Goal: Navigation & Orientation: Find specific page/section

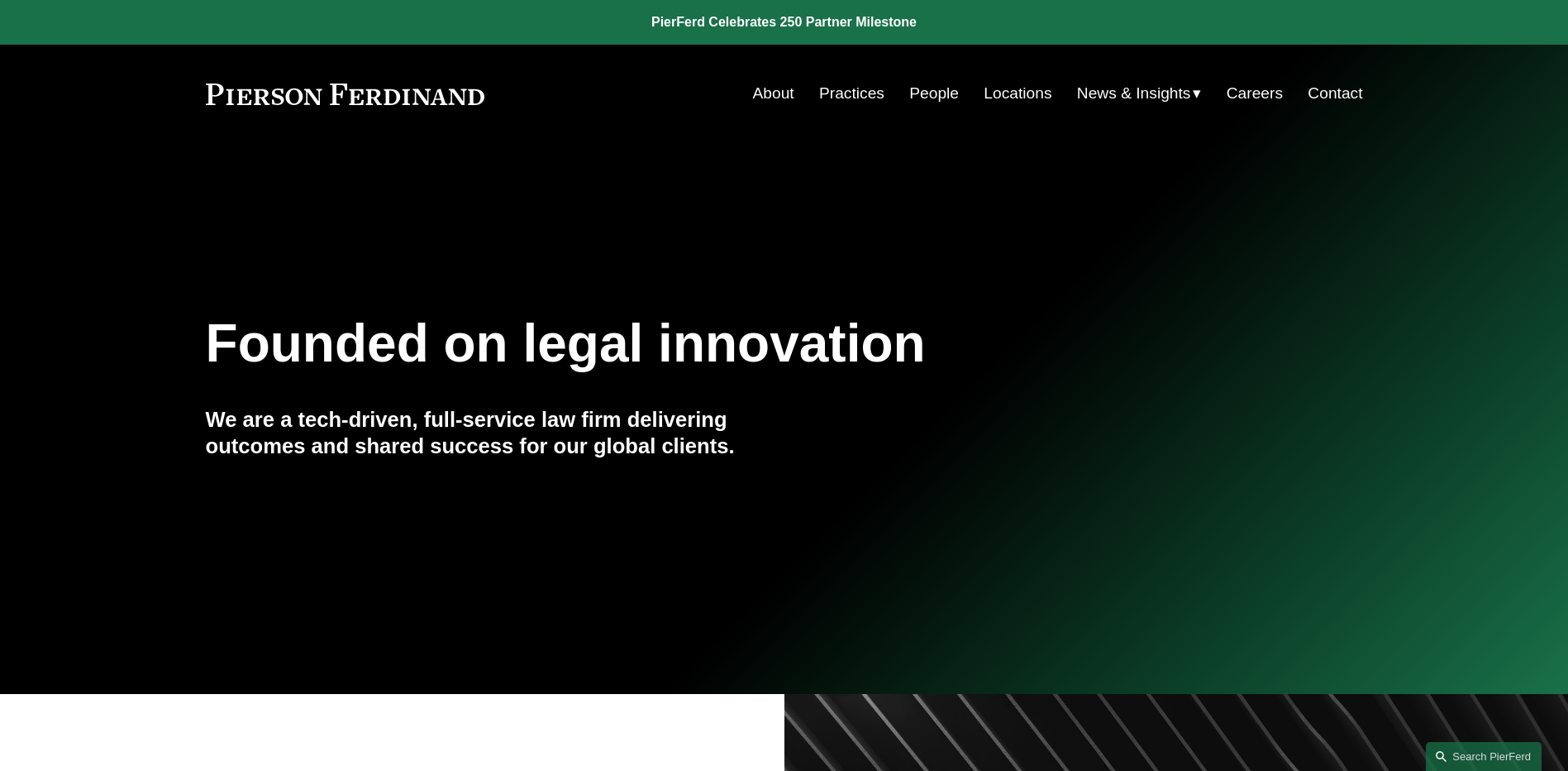
click at [941, 92] on link "People" at bounding box center [934, 93] width 49 height 32
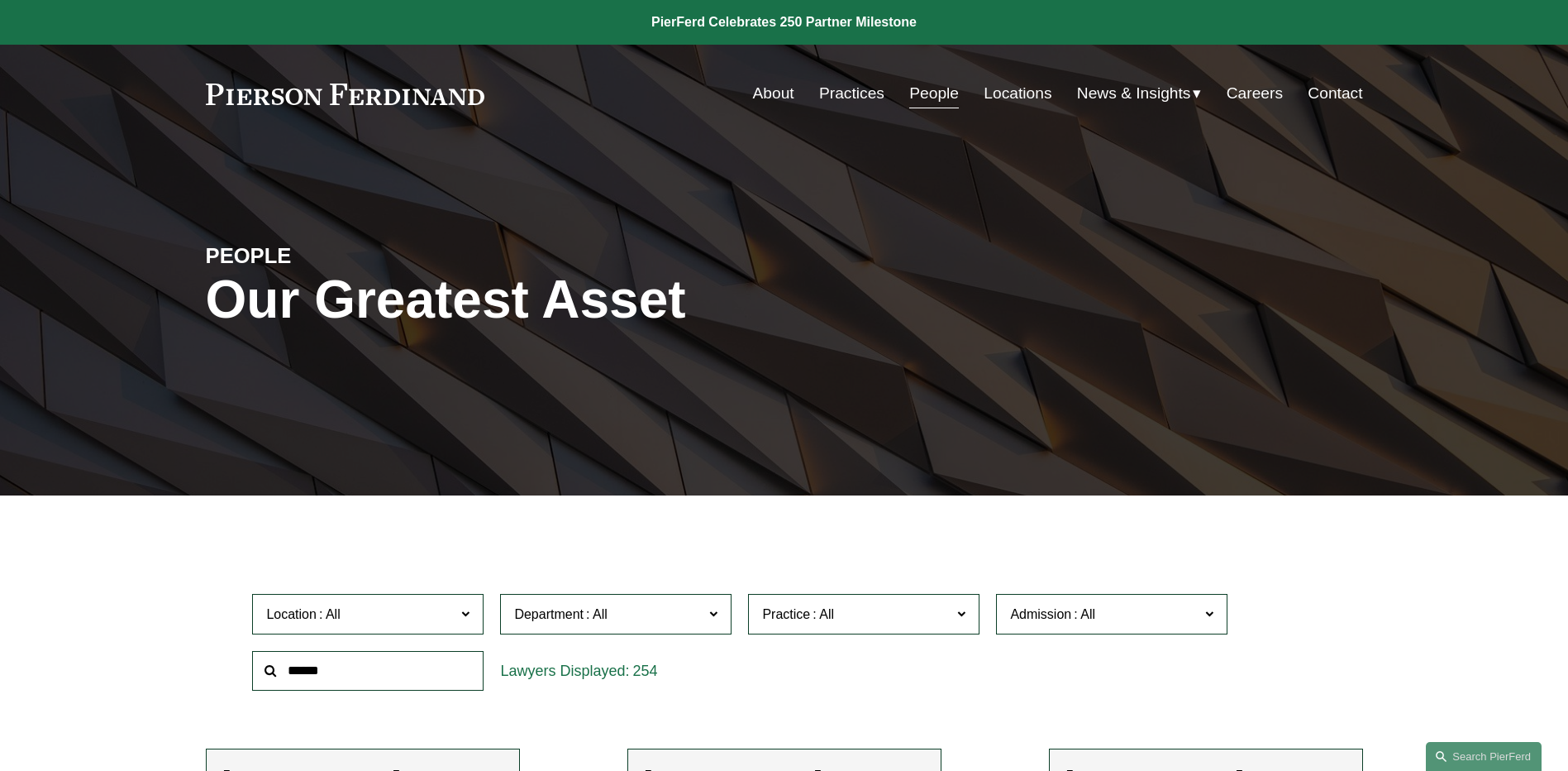
click at [0, 0] on span "News" at bounding box center [0, 0] width 0 height 0
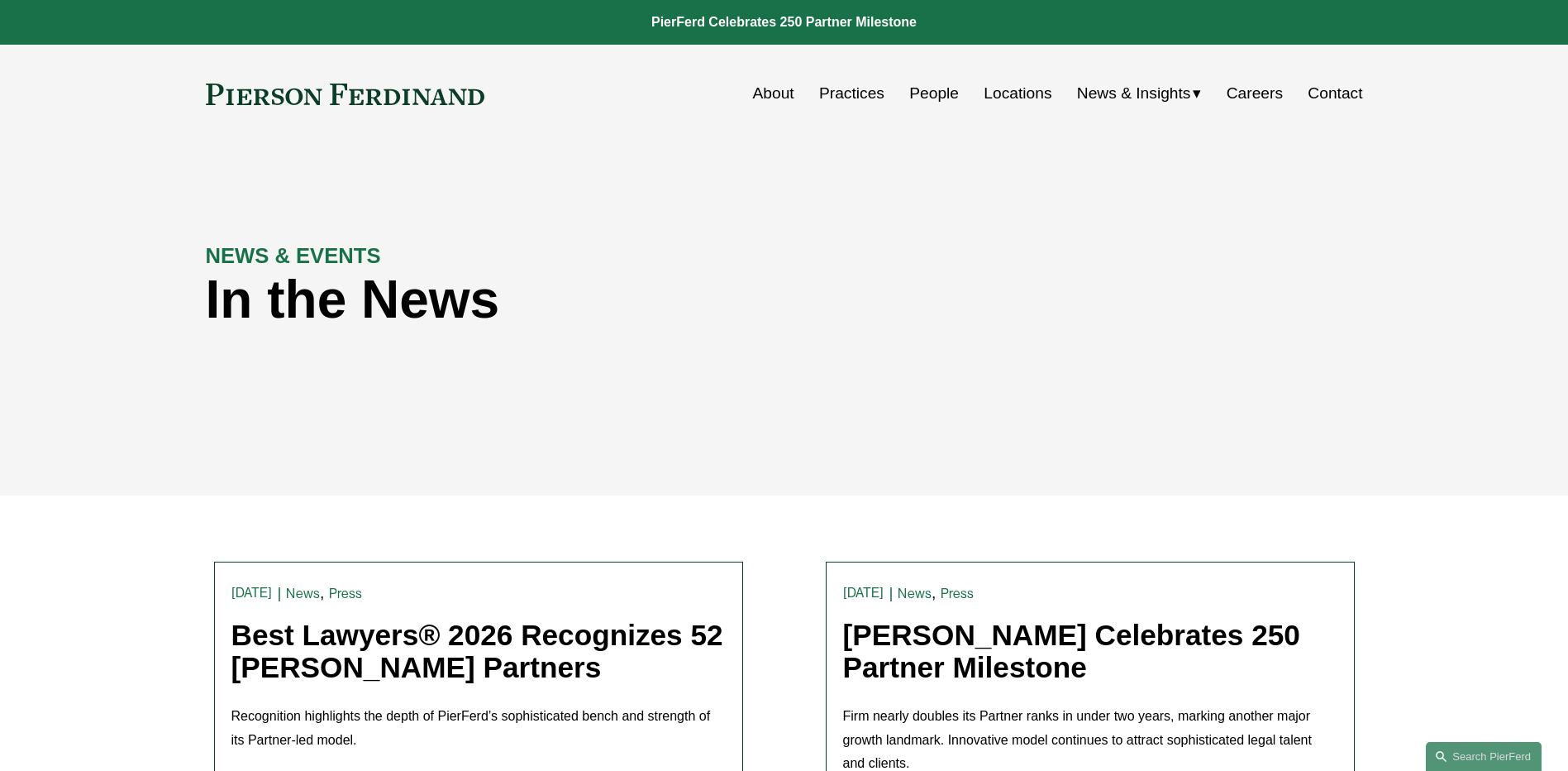
click at [0, 0] on span "Insights" at bounding box center [0, 0] width 0 height 0
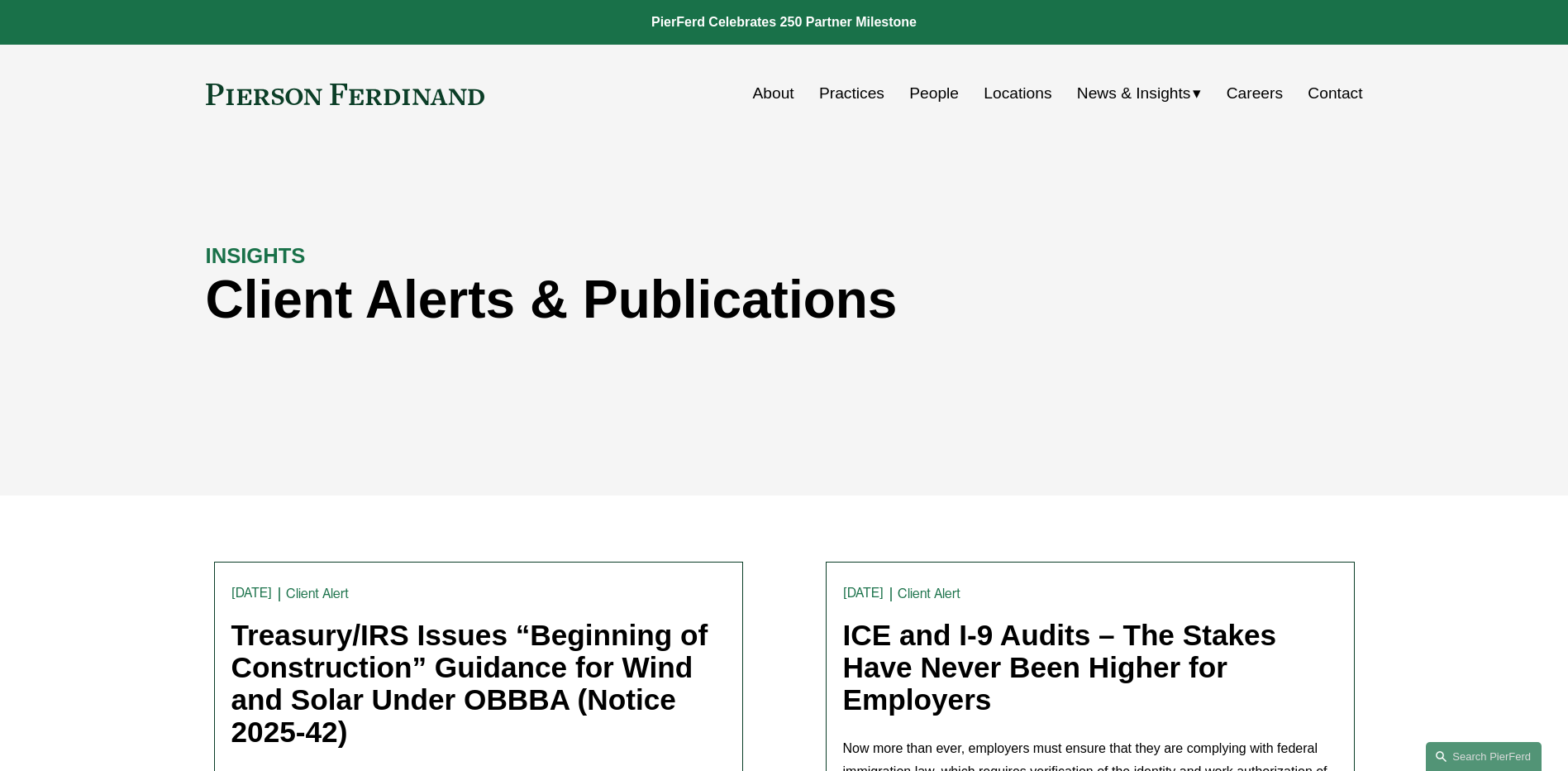
scroll to position [248, 0]
